Goal: Task Accomplishment & Management: Manage account settings

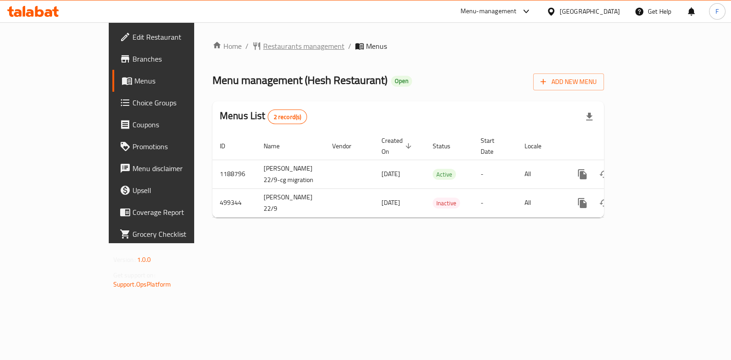
click at [263, 46] on span "Restaurants management" at bounding box center [303, 46] width 81 height 11
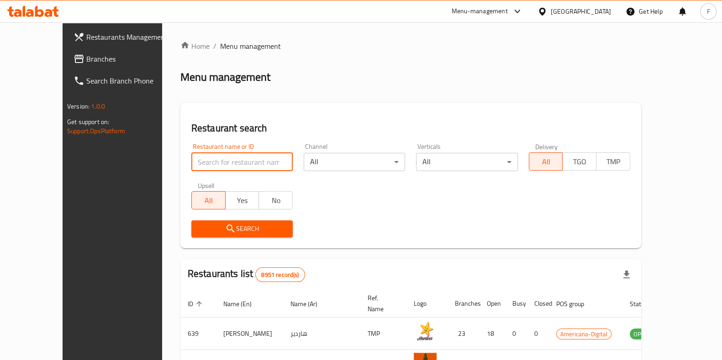
click at [214, 159] on input "search" at bounding box center [241, 162] width 101 height 18
type input "hesh"
click button "Search" at bounding box center [241, 229] width 101 height 17
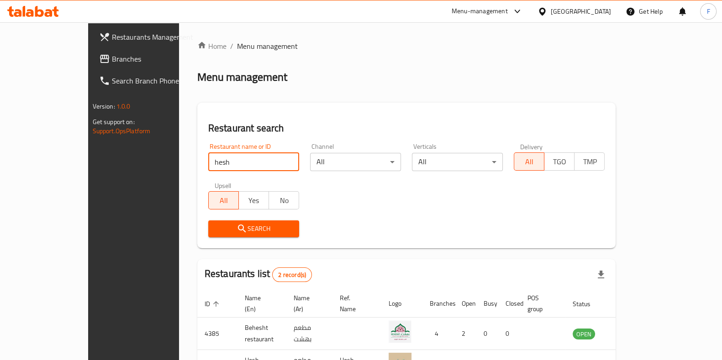
scroll to position [62, 0]
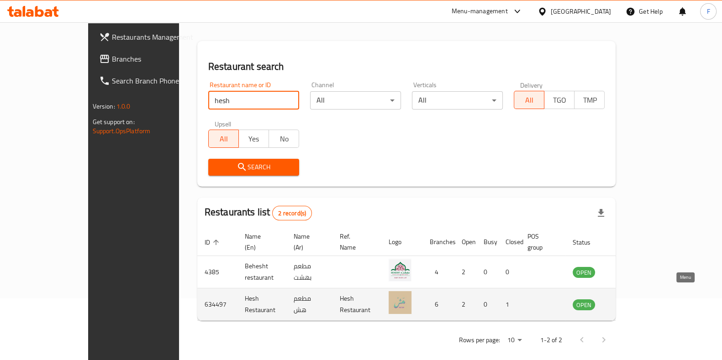
click at [631, 301] on icon "enhanced table" at bounding box center [626, 305] width 10 height 8
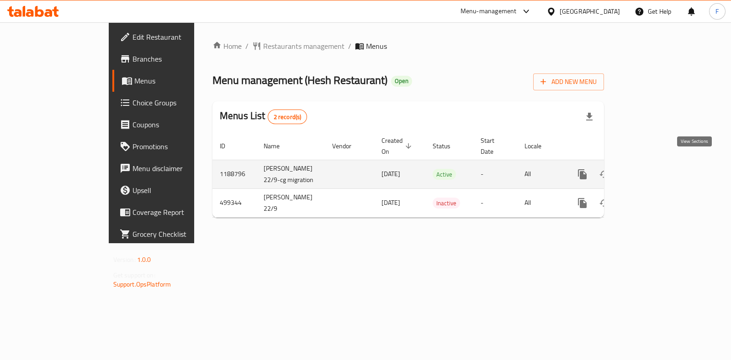
click at [653, 169] on icon "enhanced table" at bounding box center [647, 174] width 11 height 11
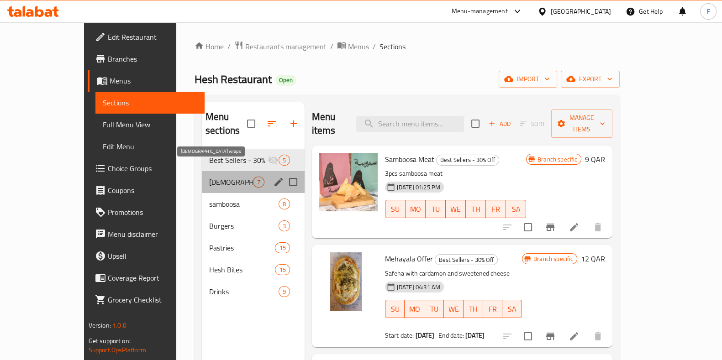
click at [209, 177] on span "[DEMOGRAPHIC_DATA] wraps" at bounding box center [231, 182] width 44 height 11
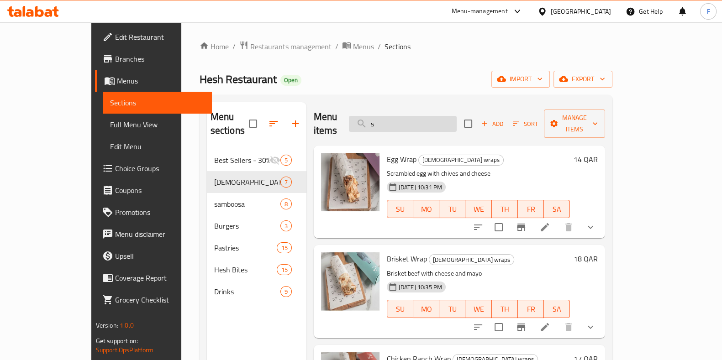
click at [420, 116] on input "s" at bounding box center [403, 124] width 108 height 16
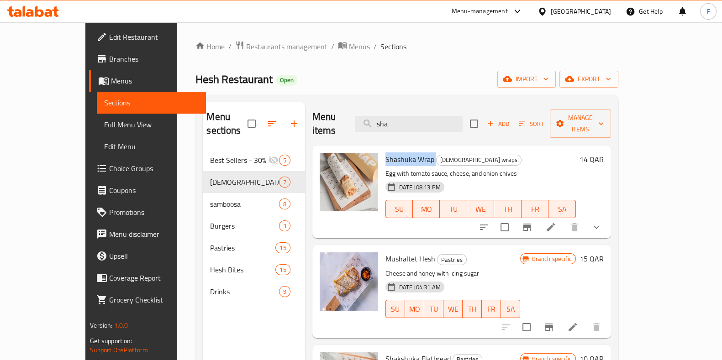
drag, startPoint x: 416, startPoint y: 151, endPoint x: 363, endPoint y: 148, distance: 53.5
click at [382, 149] on div "Shashuka Wrap Hesh wraps Egg with tomato sauce, cheese, and onion chives [DATE]…" at bounding box center [481, 191] width 198 height 85
copy h6 "Shashuka Wrap"
drag, startPoint x: 428, startPoint y: 115, endPoint x: 366, endPoint y: 112, distance: 61.7
click at [367, 112] on div "Menu items sha Add Sort Manage items" at bounding box center [461, 123] width 299 height 43
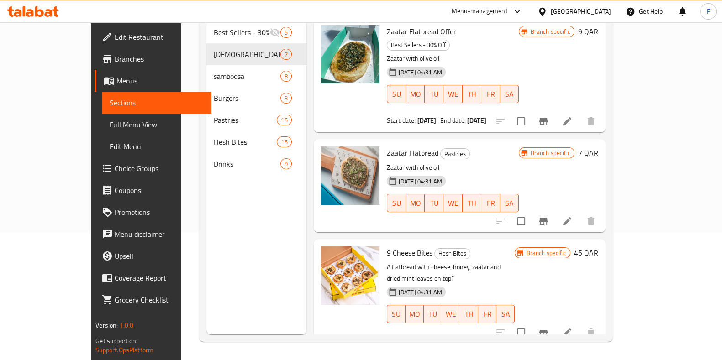
type input "zaatar"
